Goal: Find specific page/section: Find specific page/section

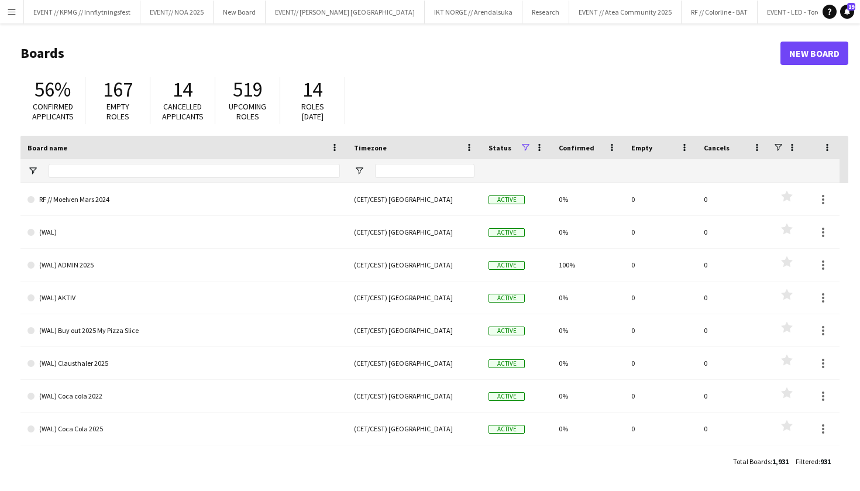
click at [11, 12] on app-icon "Menu" at bounding box center [11, 11] width 9 height 9
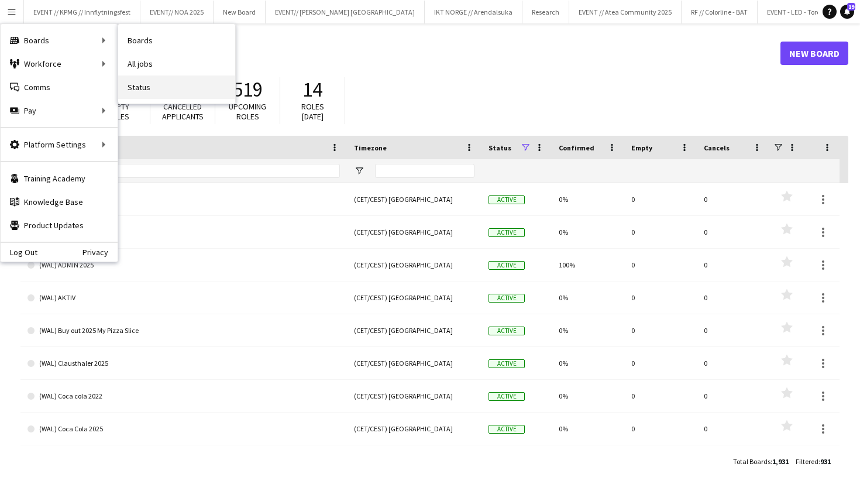
click at [140, 77] on link "Status" at bounding box center [176, 86] width 117 height 23
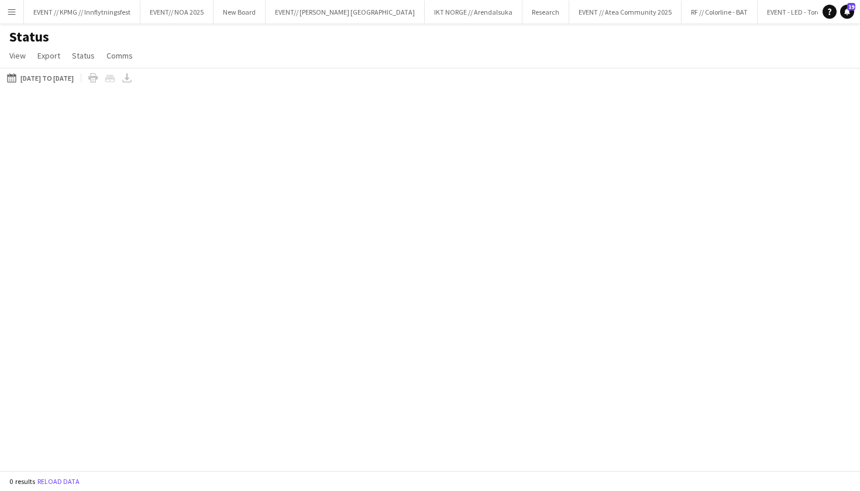
click at [140, 77] on div "[DATE] to [DATE] [DATE] to [DATE] [DATE] This Week This Month [DATE] Last Week …" at bounding box center [430, 77] width 860 height 19
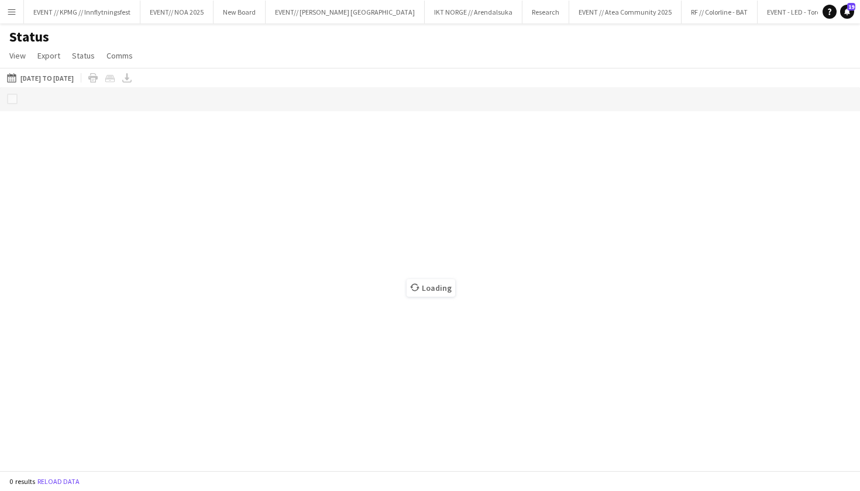
click at [14, 14] on app-icon "Menu" at bounding box center [11, 11] width 9 height 9
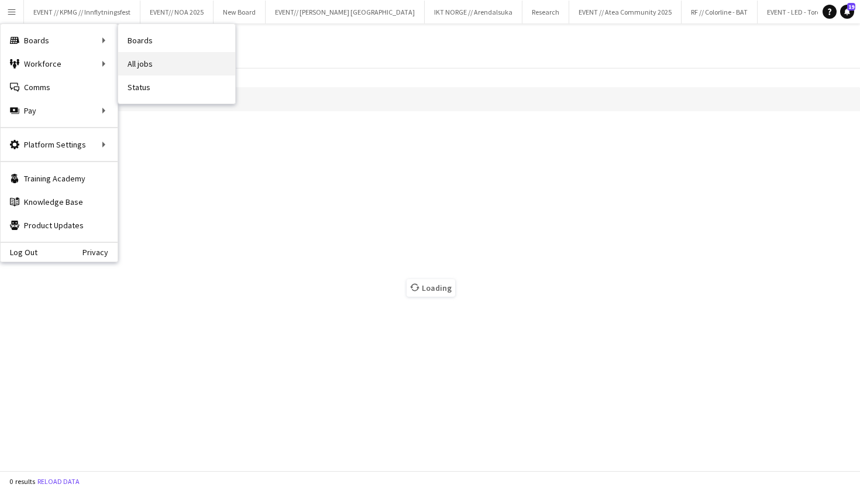
click at [123, 54] on link "All jobs" at bounding box center [176, 63] width 117 height 23
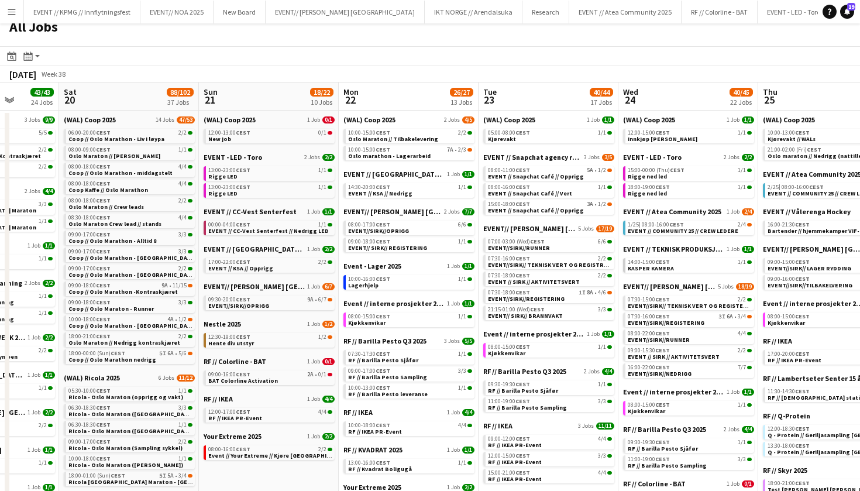
scroll to position [14, 0]
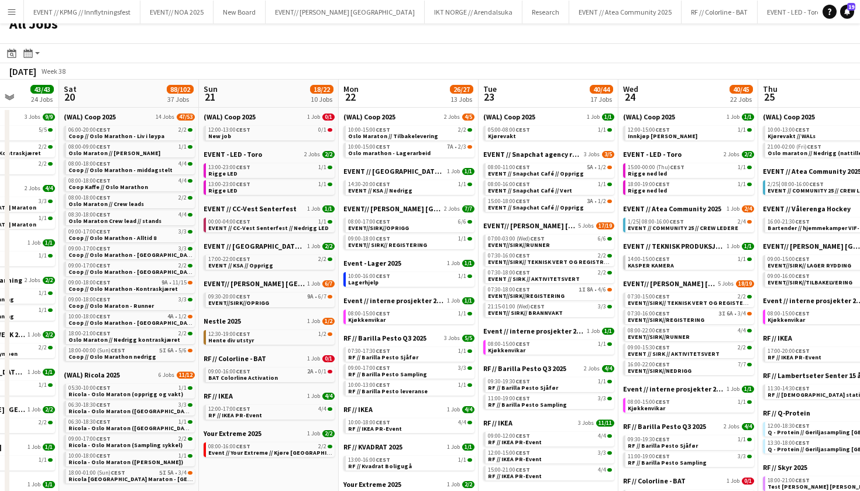
click at [16, 8] on button "Menu" at bounding box center [11, 11] width 23 height 23
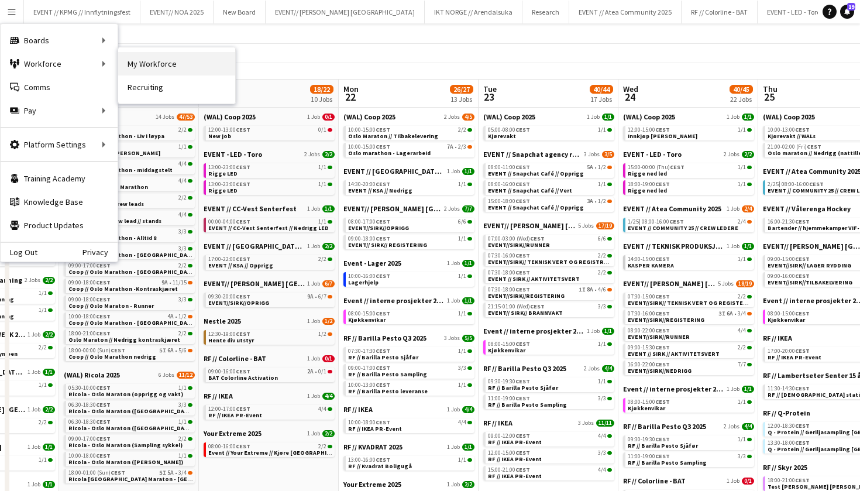
click at [132, 61] on link "My Workforce" at bounding box center [176, 63] width 117 height 23
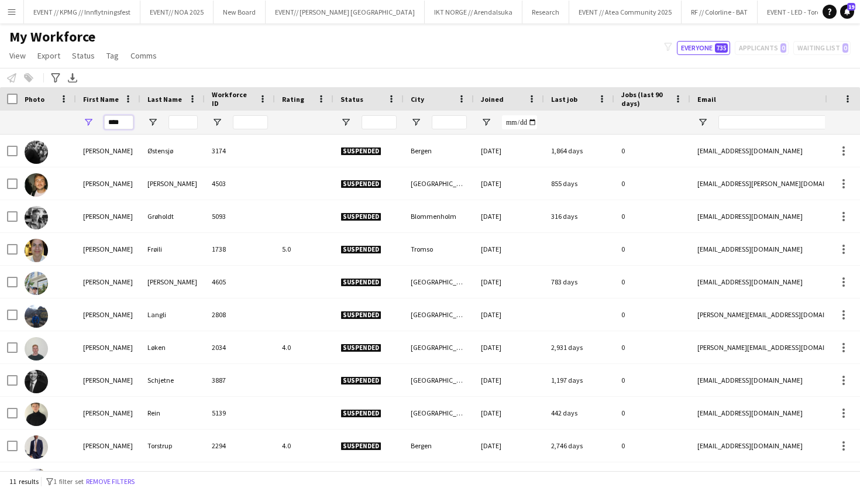
click at [115, 123] on input "****" at bounding box center [118, 122] width 29 height 14
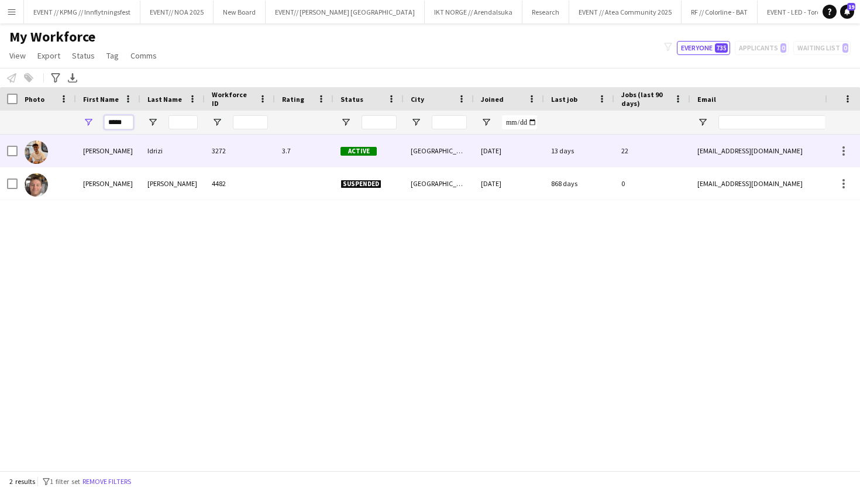
type input "*****"
click at [47, 148] on img at bounding box center [36, 151] width 23 height 23
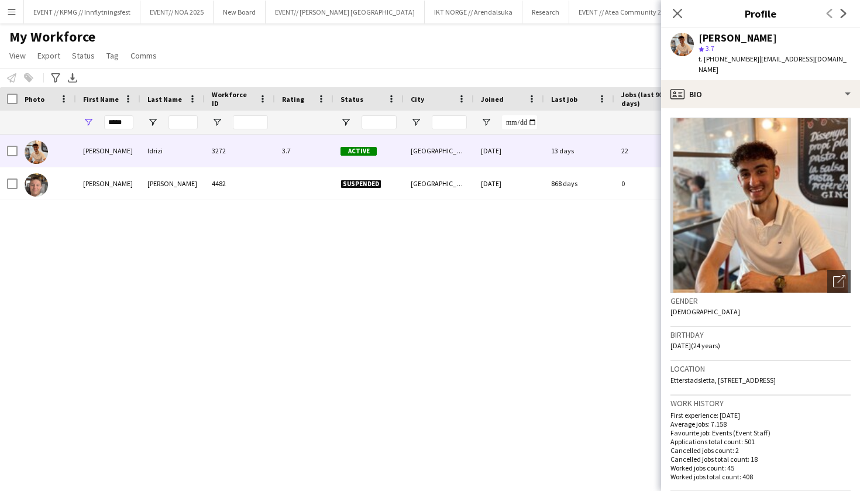
click at [547, 342] on div "[PERSON_NAME] 3272 3.7 Active [GEOGRAPHIC_DATA] [DATE] 13 days 22 [EMAIL_ADDRES…" at bounding box center [412, 303] width 825 height 336
click at [571, 208] on div "[PERSON_NAME] 3272 3.7 Active [GEOGRAPHIC_DATA] [DATE] 13 days 22 [EMAIL_ADDRES…" at bounding box center [412, 303] width 825 height 336
click at [478, 306] on div "[PERSON_NAME] 3272 3.7 Active [GEOGRAPHIC_DATA] [DATE] 13 days 22 [EMAIL_ADDRES…" at bounding box center [412, 303] width 825 height 336
click at [16, 19] on button "Menu" at bounding box center [11, 11] width 23 height 23
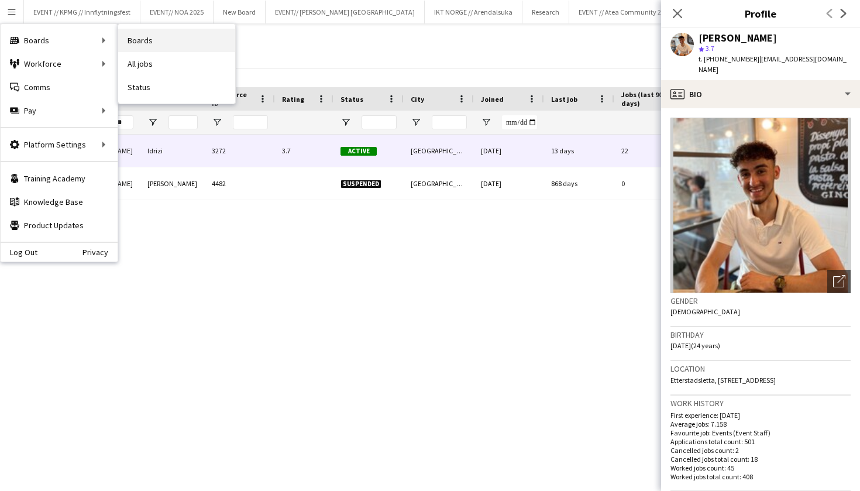
click at [139, 44] on link "Boards" at bounding box center [176, 40] width 117 height 23
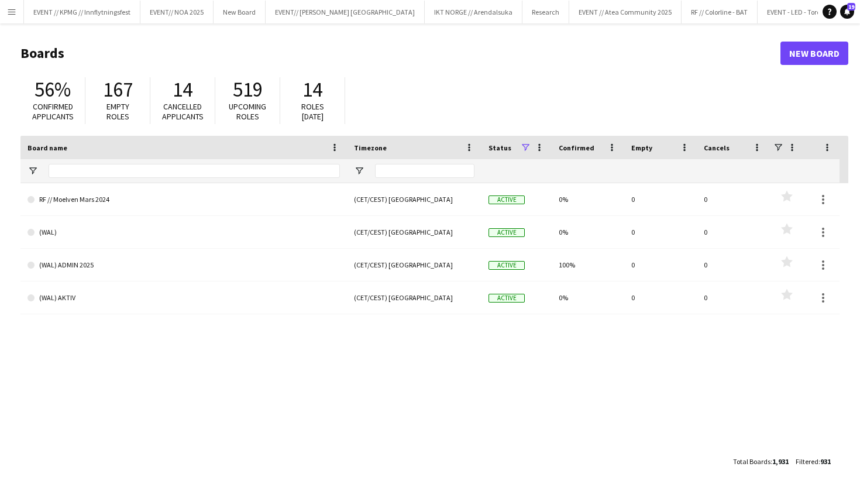
click at [15, 22] on button "Menu" at bounding box center [11, 11] width 23 height 23
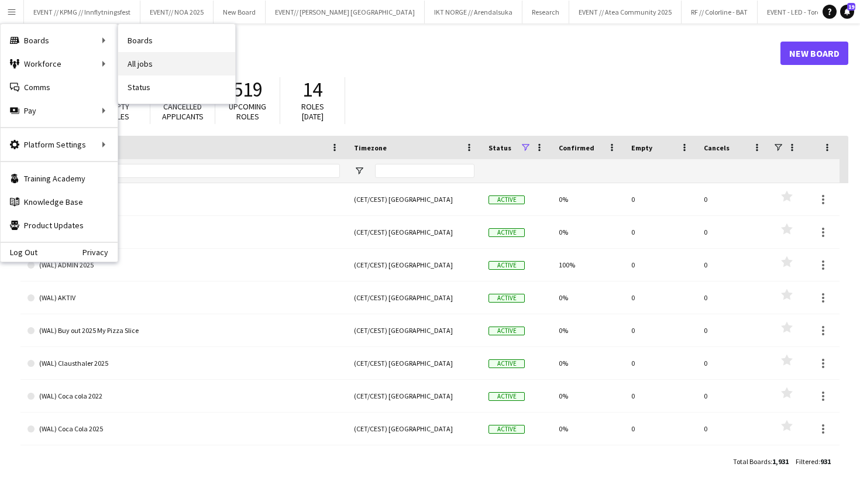
click at [135, 60] on link "All jobs" at bounding box center [176, 63] width 117 height 23
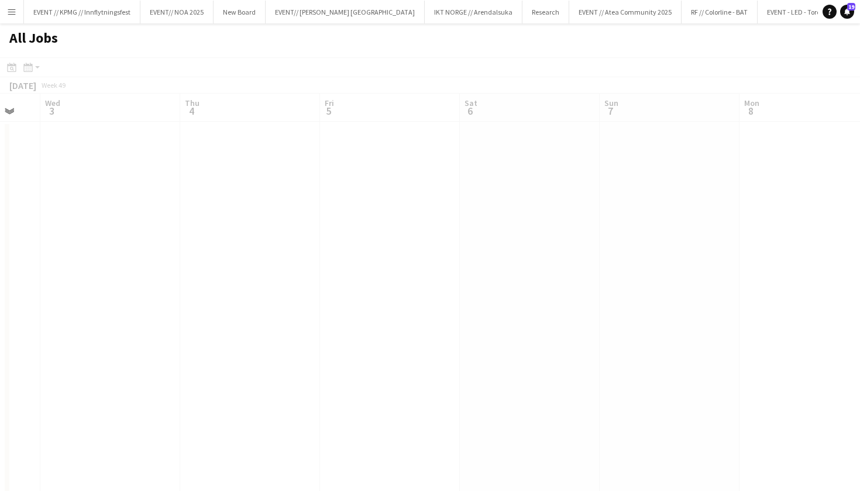
scroll to position [0, 332]
